Goal: Check status: Check status

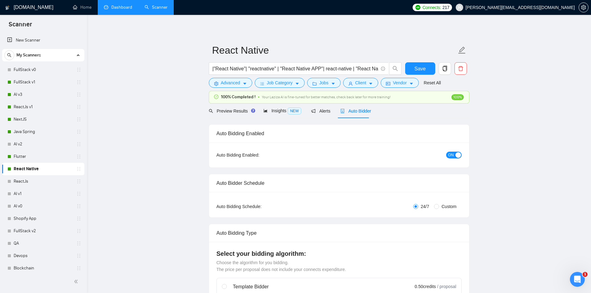
click at [122, 10] on link "Dashboard" at bounding box center [118, 7] width 28 height 5
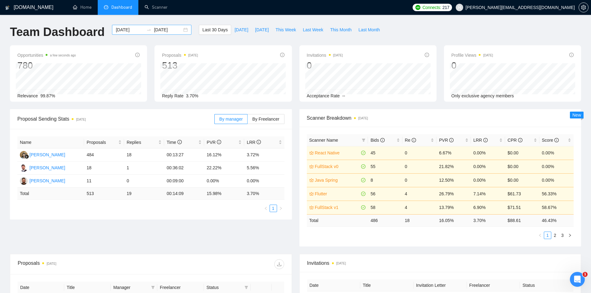
click at [182, 30] on div "[DATE] [DATE]" at bounding box center [151, 30] width 79 height 10
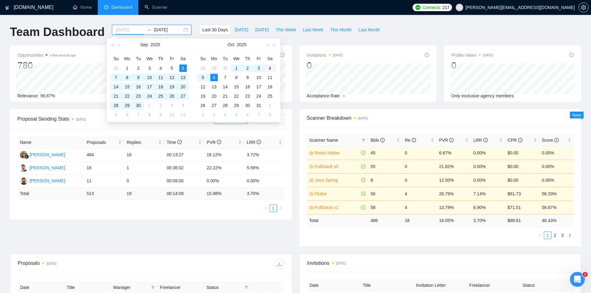
type input "[DATE]"
click at [270, 69] on div "4" at bounding box center [269, 67] width 7 height 7
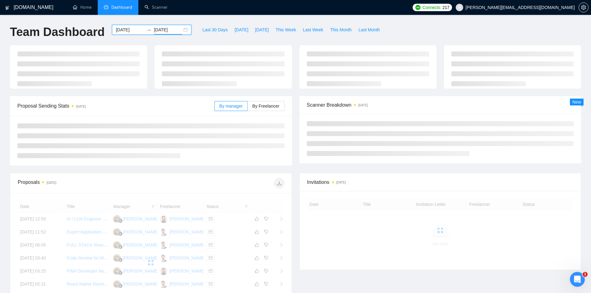
type input "[DATE]"
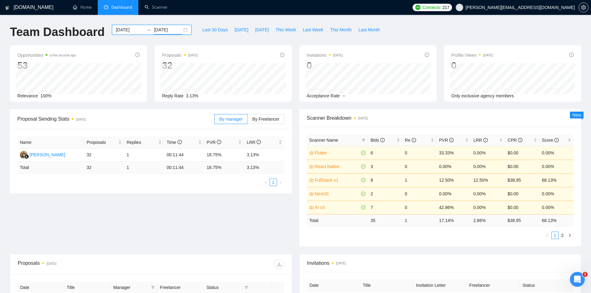
click at [180, 30] on div "[DATE] [DATE]" at bounding box center [151, 30] width 79 height 10
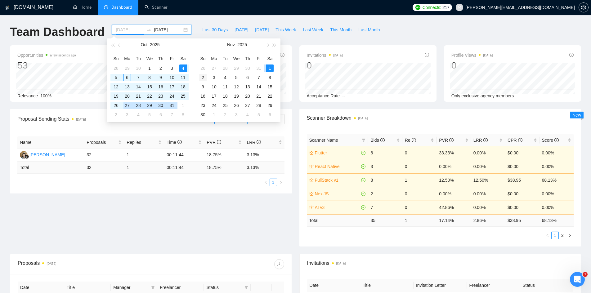
type input "[DATE]"
click at [202, 76] on div "2" at bounding box center [202, 77] width 7 height 7
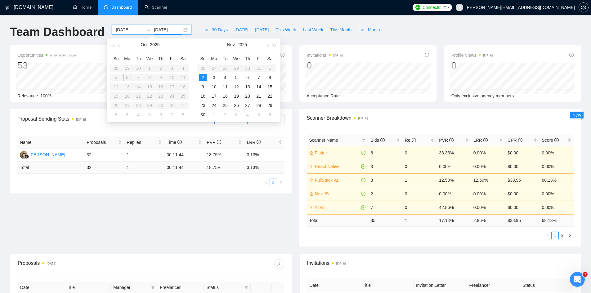
type input "[DATE]"
click at [203, 75] on div "2" at bounding box center [202, 77] width 7 height 7
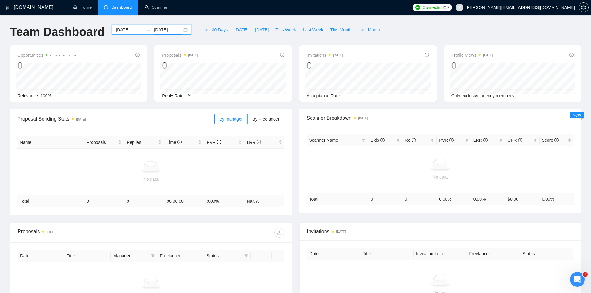
click at [182, 30] on div "[DATE] [DATE]" at bounding box center [151, 30] width 79 height 10
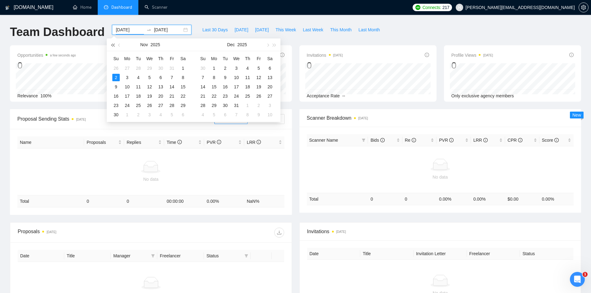
click at [112, 43] on button "button" at bounding box center [112, 44] width 7 height 12
click at [118, 42] on button "button" at bounding box center [119, 44] width 7 height 12
type input "[DATE]"
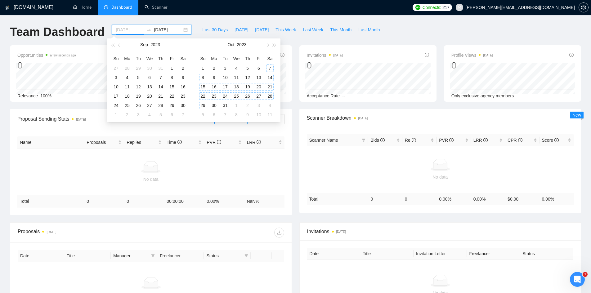
click at [267, 68] on div "7" at bounding box center [269, 67] width 7 height 7
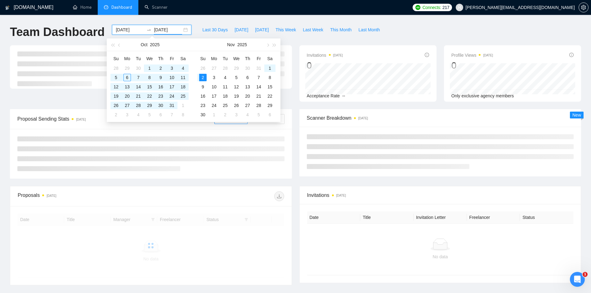
click at [181, 29] on div "[DATE] [DATE]" at bounding box center [151, 30] width 79 height 10
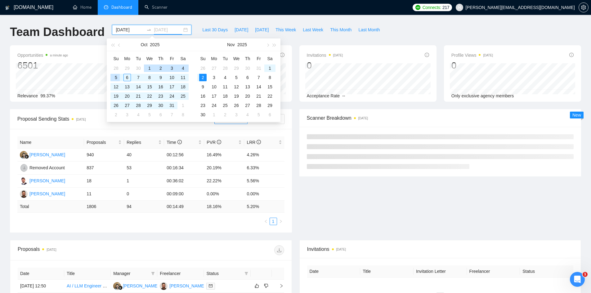
type input "[DATE]"
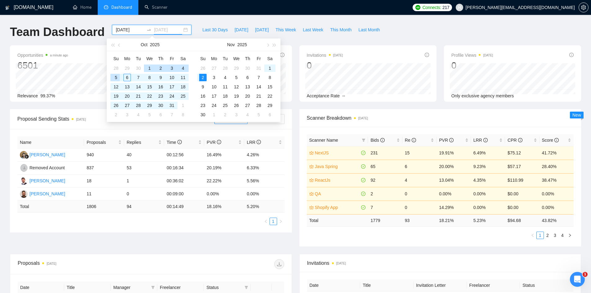
drag, startPoint x: 118, startPoint y: 79, endPoint x: 152, endPoint y: 60, distance: 38.9
click at [118, 79] on div "5" at bounding box center [115, 77] width 7 height 7
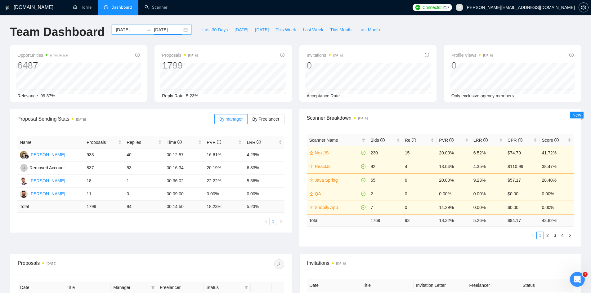
click at [180, 31] on div "[DATE] [DATE]" at bounding box center [151, 30] width 79 height 10
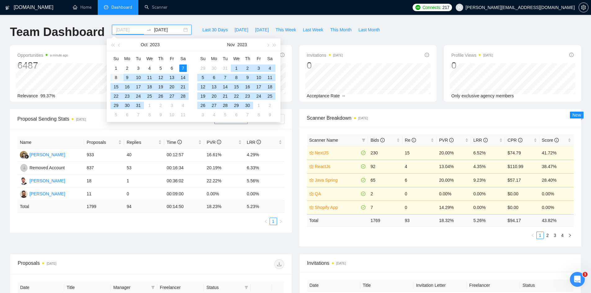
type input "[DATE]"
click at [114, 76] on div "8" at bounding box center [115, 77] width 7 height 7
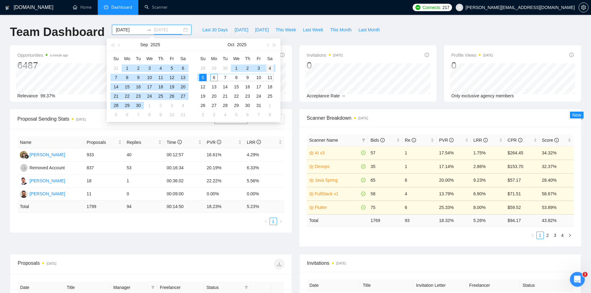
type input "[DATE]"
click at [269, 69] on div "4" at bounding box center [269, 67] width 7 height 7
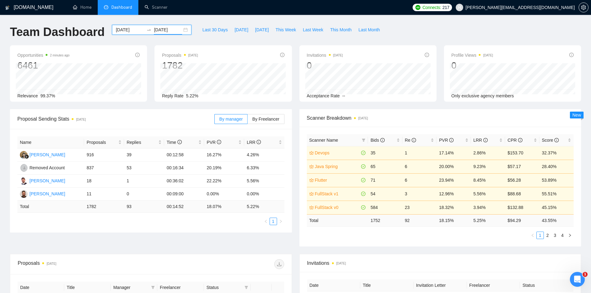
click at [180, 30] on div "[DATE] [DATE]" at bounding box center [151, 30] width 79 height 10
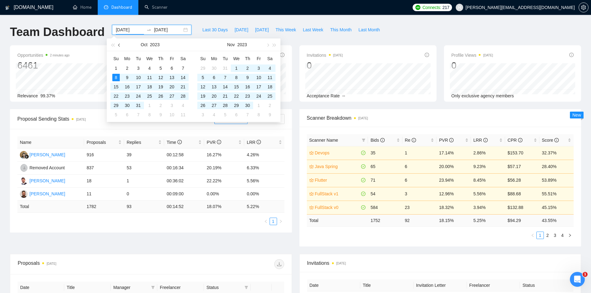
click at [118, 44] on button "button" at bounding box center [119, 44] width 7 height 12
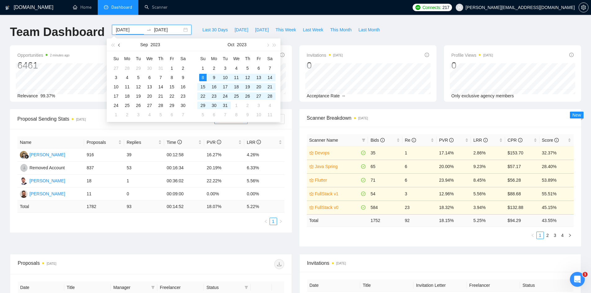
click at [118, 44] on button "button" at bounding box center [119, 44] width 7 height 12
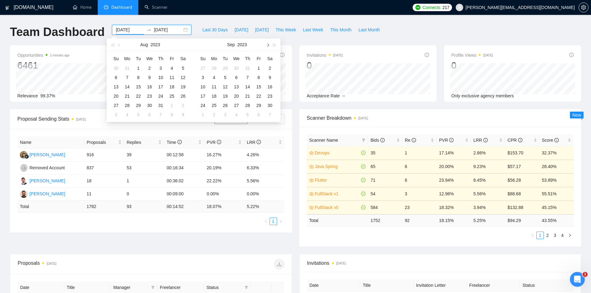
click at [267, 47] on button "button" at bounding box center [267, 44] width 7 height 12
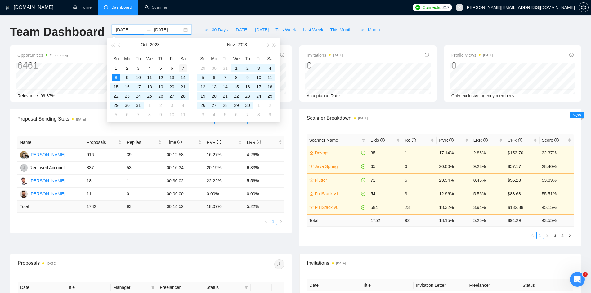
type input "[DATE]"
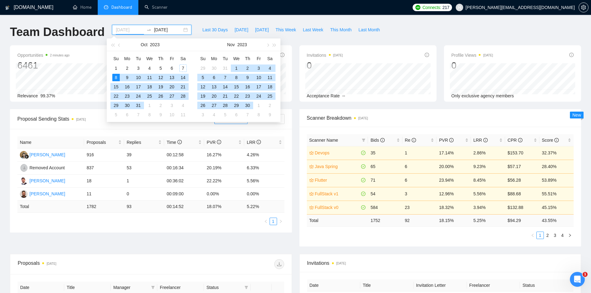
click at [180, 67] on div "7" at bounding box center [182, 67] width 7 height 7
drag, startPoint x: 180, startPoint y: 67, endPoint x: 184, endPoint y: 107, distance: 39.9
click at [180, 67] on div "7" at bounding box center [182, 67] width 7 height 7
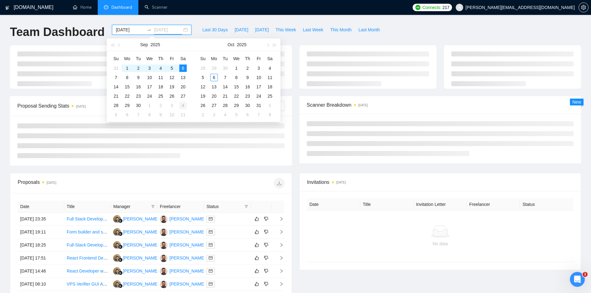
type input "[DATE]"
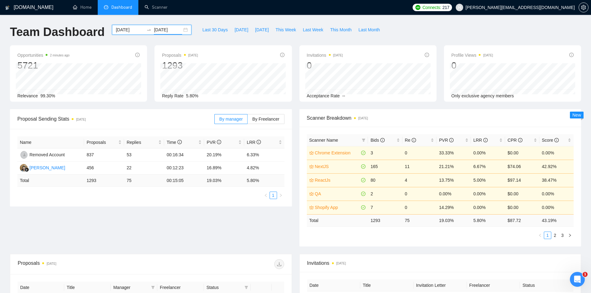
click at [136, 29] on input "[DATE]" at bounding box center [130, 29] width 28 height 7
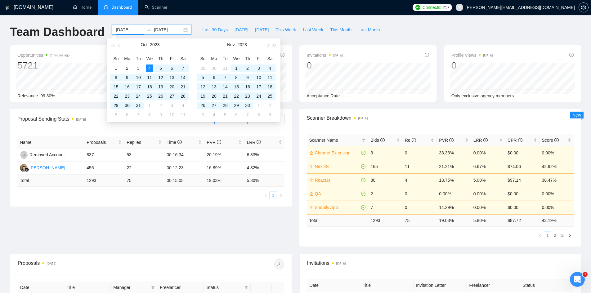
type input "[DATE]"
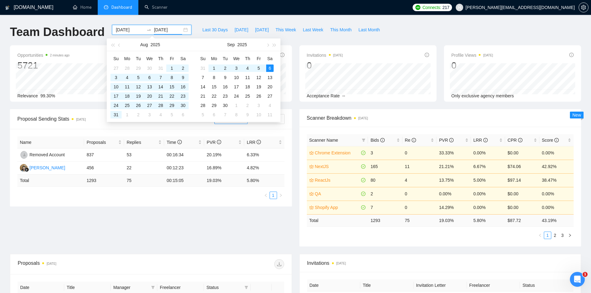
click at [163, 29] on input "[DATE]" at bounding box center [168, 29] width 28 height 7
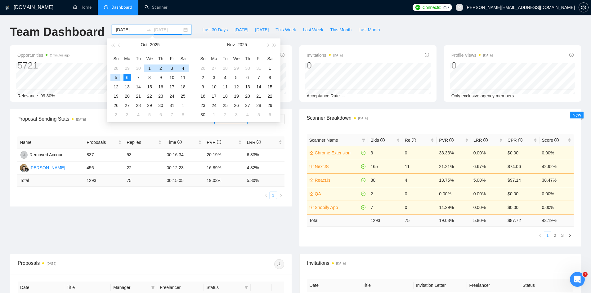
click at [116, 80] on div "5" at bounding box center [115, 77] width 7 height 7
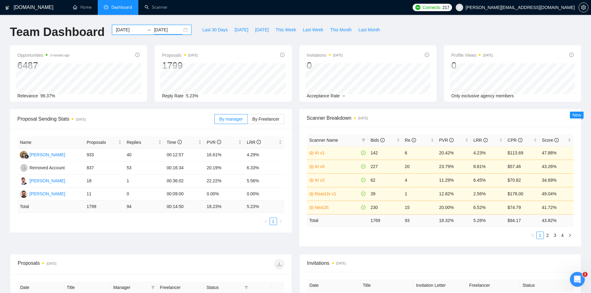
type input "[DATE]"
click at [119, 30] on input "[DATE]" at bounding box center [130, 29] width 28 height 7
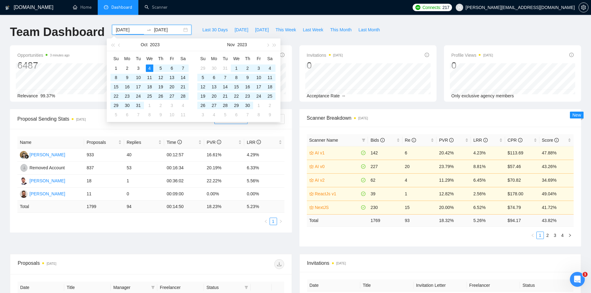
click at [119, 29] on input "[DATE]" at bounding box center [130, 29] width 28 height 7
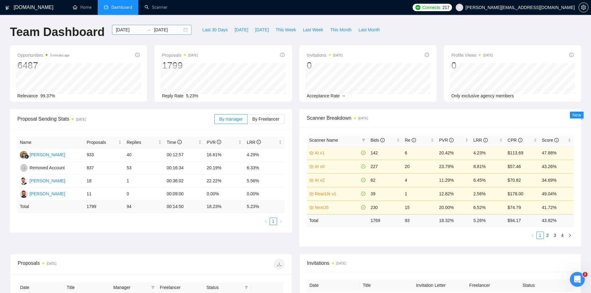
click at [181, 29] on div "[DATE] [DATE]" at bounding box center [151, 30] width 79 height 10
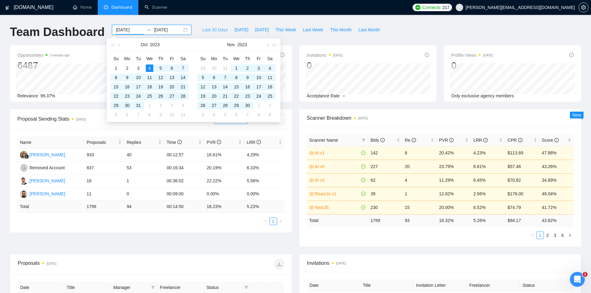
click at [202, 28] on span "Last 30 Days" at bounding box center [214, 29] width 25 height 7
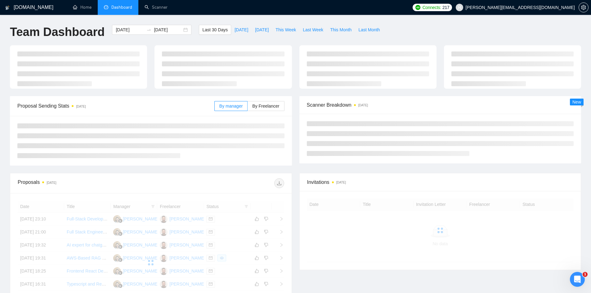
type input "[DATE]"
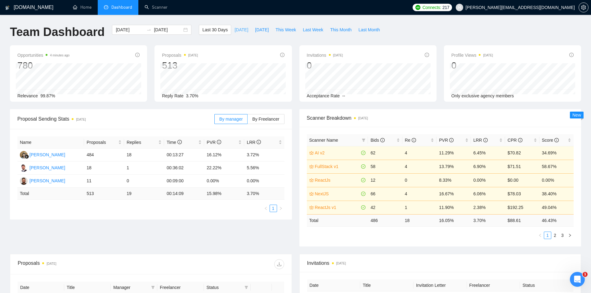
click at [234, 31] on span "[DATE]" at bounding box center [241, 29] width 14 height 7
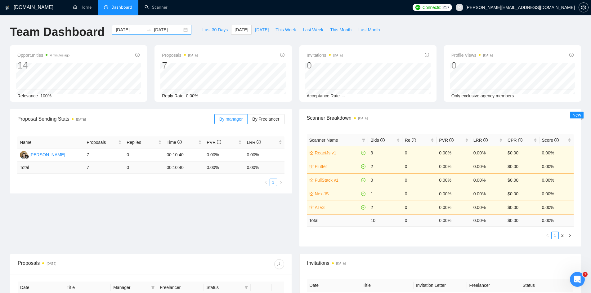
click at [132, 30] on input "[DATE]" at bounding box center [130, 29] width 28 height 7
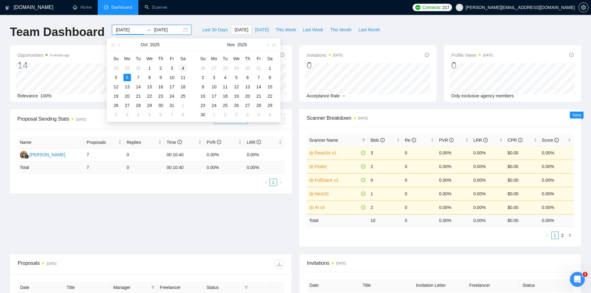
type input "[DATE]"
click at [181, 66] on div "4" at bounding box center [182, 67] width 7 height 7
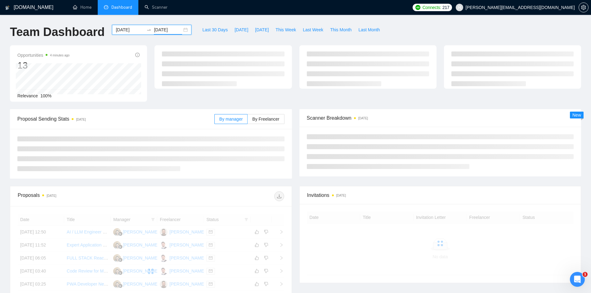
click at [172, 29] on input "[DATE]" at bounding box center [168, 29] width 28 height 7
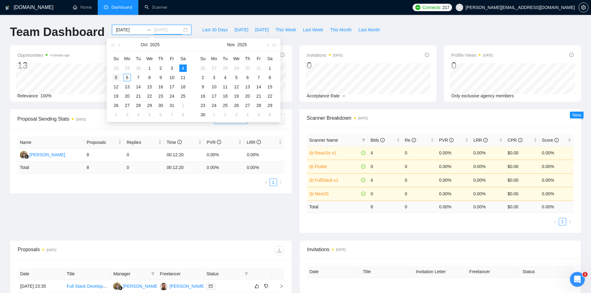
type input "[DATE]"
click at [116, 79] on div "5" at bounding box center [115, 77] width 7 height 7
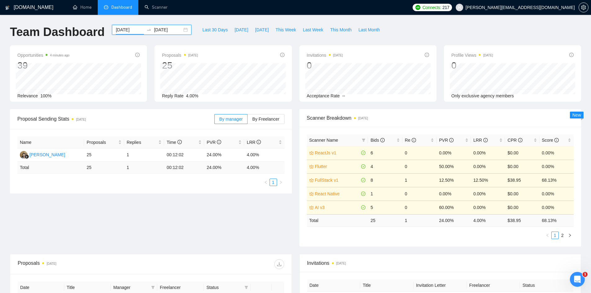
click at [133, 213] on div "Proposal Sending Stats [DATE] By manager By Freelancer Name Proposals Replies T…" at bounding box center [295, 181] width 578 height 145
click at [236, 31] on span "[DATE]" at bounding box center [241, 29] width 14 height 7
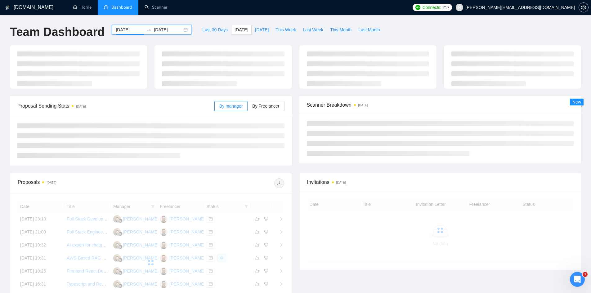
type input "[DATE]"
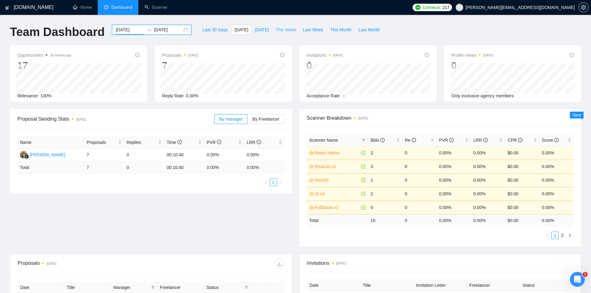
click at [286, 31] on span "This Week" at bounding box center [285, 29] width 20 height 7
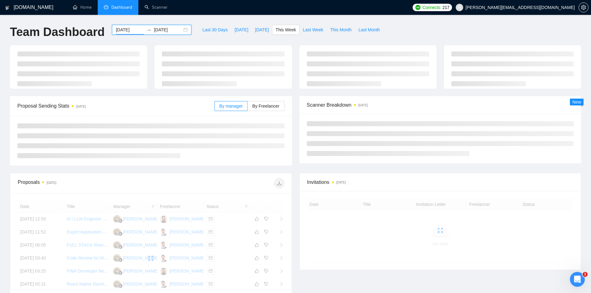
type input "[DATE]"
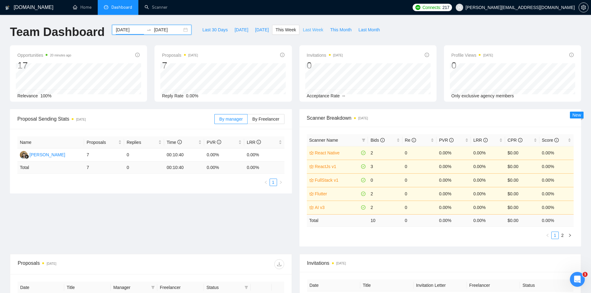
click at [309, 29] on span "Last Week" at bounding box center [313, 29] width 20 height 7
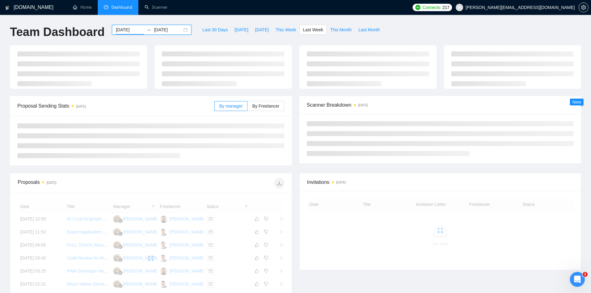
type input "[DATE]"
